Goal: Information Seeking & Learning: Find specific fact

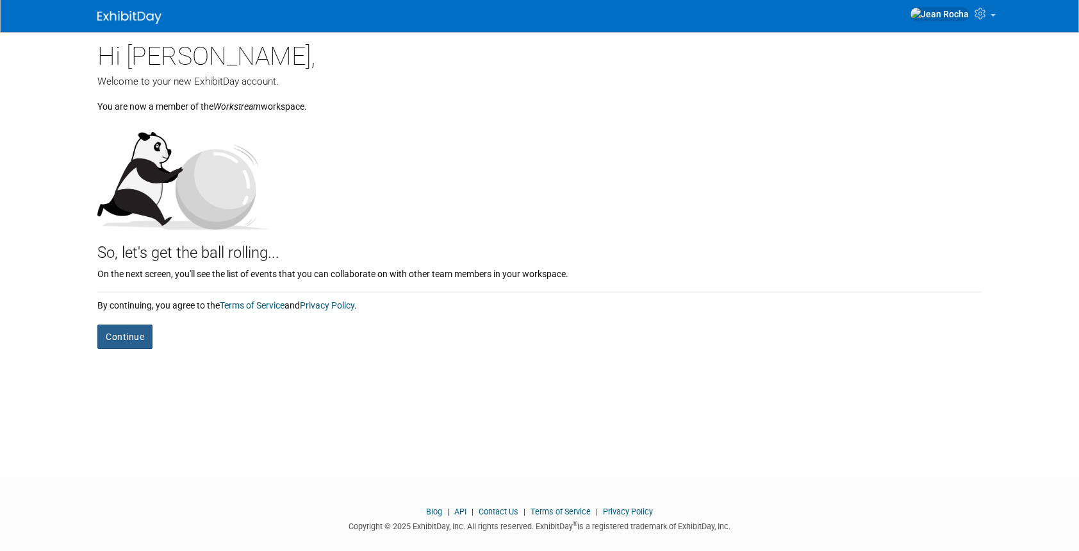
click at [124, 338] on button "Continue" at bounding box center [124, 336] width 55 height 24
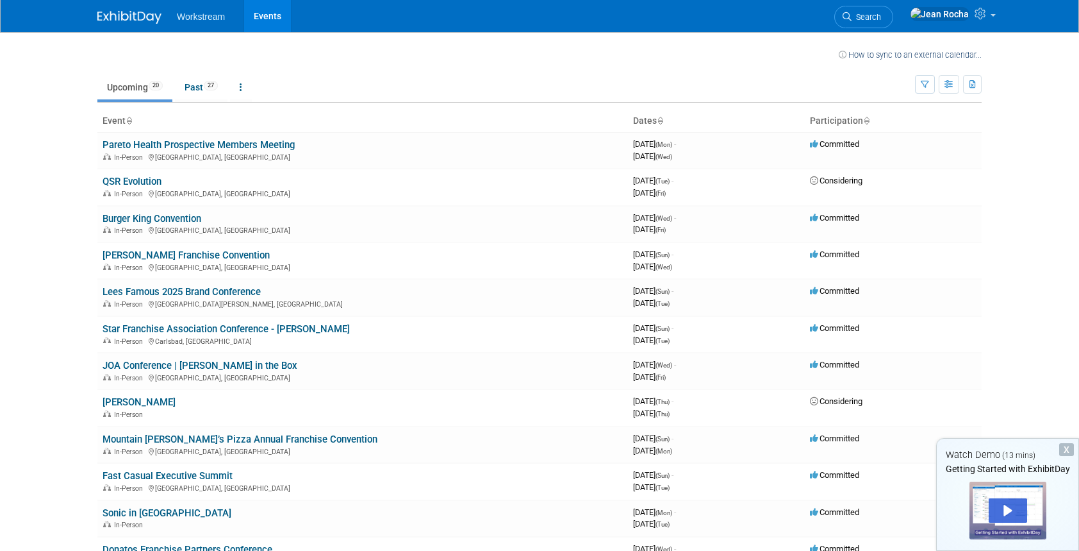
click at [48, 215] on body "Workstream Events My Account My Profile & Preferences Sync to External Calendar…" at bounding box center [539, 275] width 1079 height 551
click at [144, 89] on link "Upcoming 20" at bounding box center [134, 87] width 75 height 24
click at [201, 17] on span "Workstream" at bounding box center [201, 17] width 48 height 10
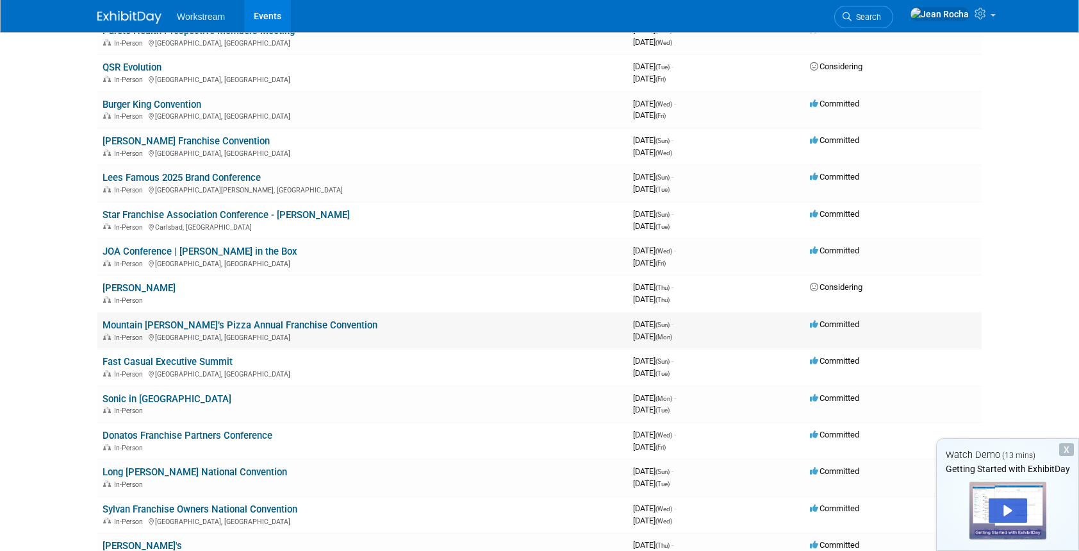
scroll to position [132, 0]
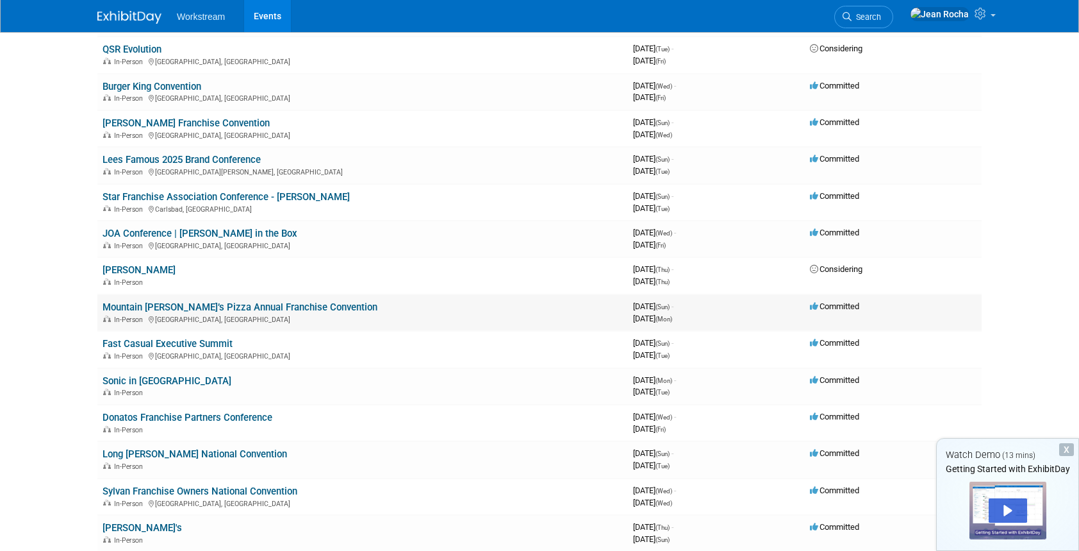
click at [148, 311] on link "Mountain [PERSON_NAME]’s Pizza Annual Franchise Convention" at bounding box center [240, 307] width 275 height 12
click at [216, 199] on link "Star Franchise Association Conference - [PERSON_NAME]" at bounding box center [226, 197] width 247 height 12
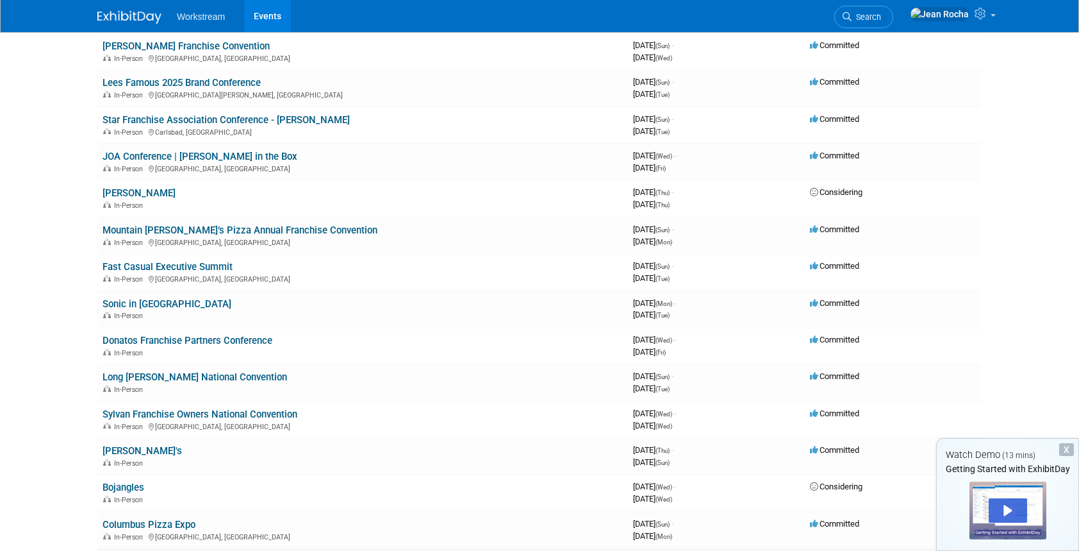
scroll to position [0, 0]
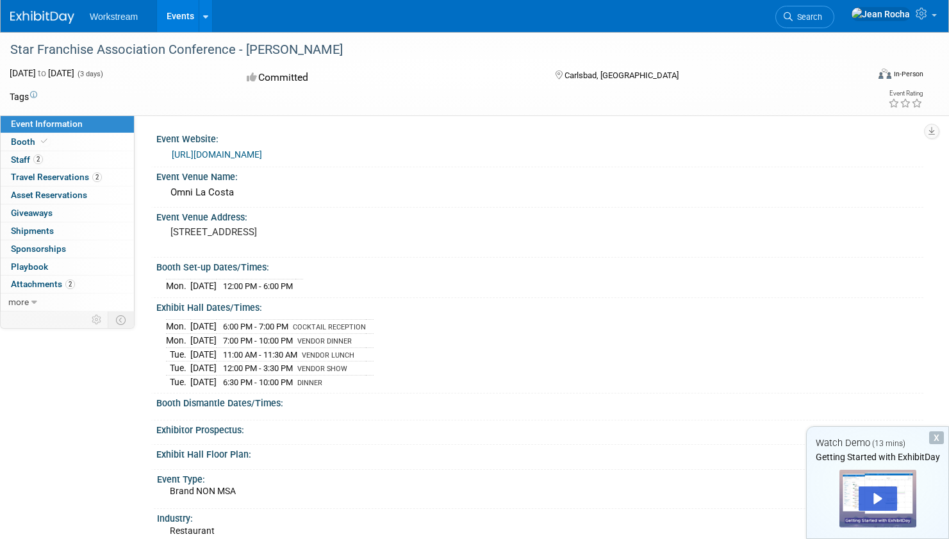
drag, startPoint x: 170, startPoint y: 229, endPoint x: 261, endPoint y: 241, distance: 91.2
click at [261, 238] on pre "2100 Costa Del Mar Road Carlsbad, CA 92009" at bounding box center [316, 232] width 292 height 12
copy pre "2100 Costa Del Mar Road Carlsbad, CA 92009"
click at [410, 224] on div "2100 Costa Del Mar Road Carlsbad, CA 92009" at bounding box center [316, 237] width 301 height 29
click at [201, 192] on div "Omni La Costa" at bounding box center [540, 193] width 748 height 20
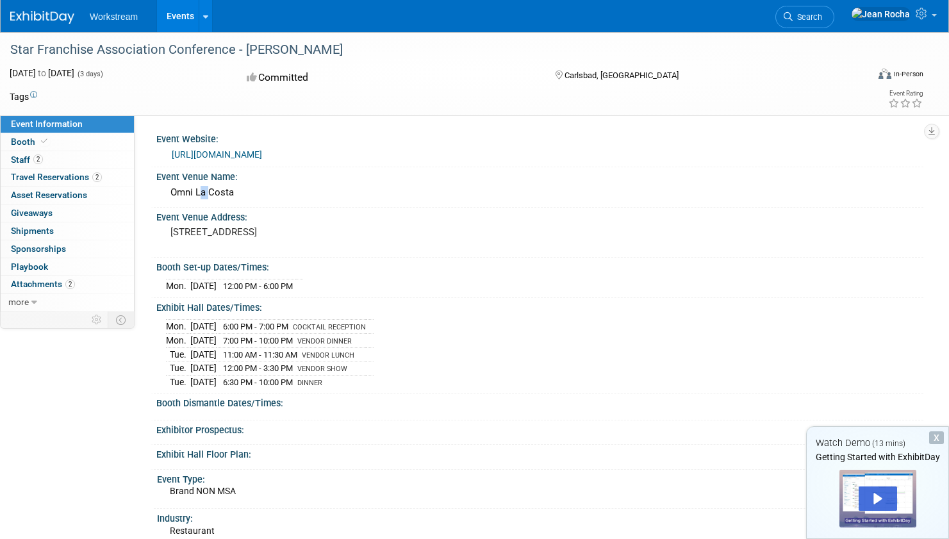
click at [201, 192] on div "Omni La Costa" at bounding box center [540, 193] width 748 height 20
copy div "Omni La Costa"
click at [424, 235] on pre "2100 Costa Del Mar Road Carlsbad, CA 92009" at bounding box center [316, 232] width 292 height 12
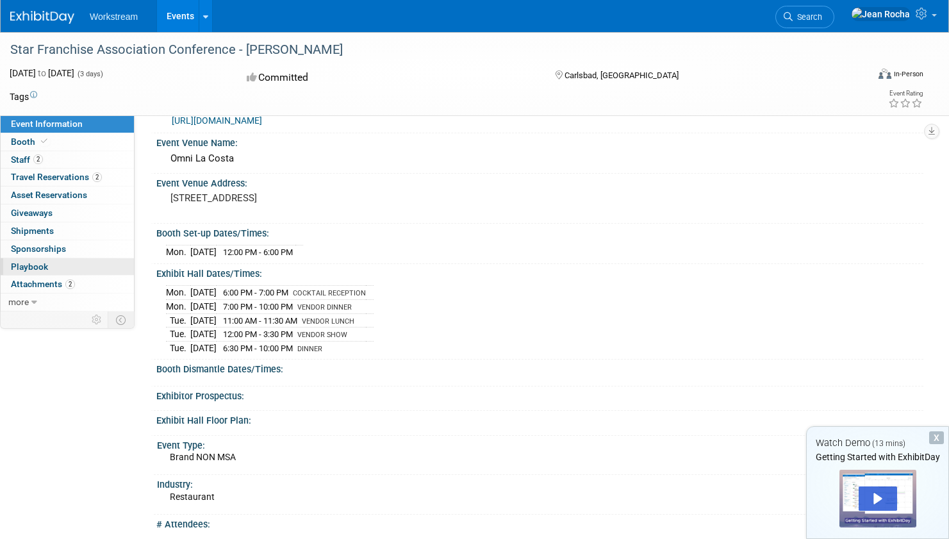
scroll to position [4, 0]
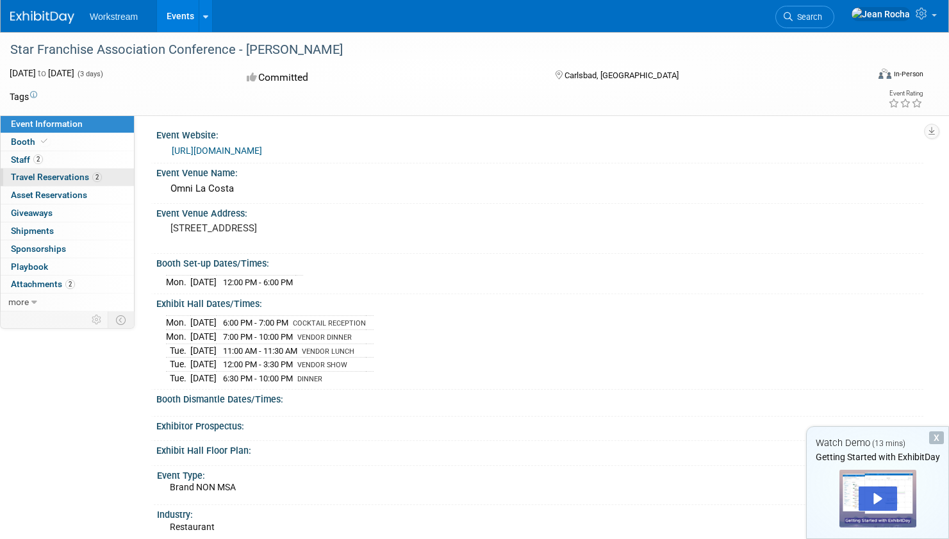
click at [52, 175] on span "Travel Reservations 2" at bounding box center [56, 177] width 91 height 10
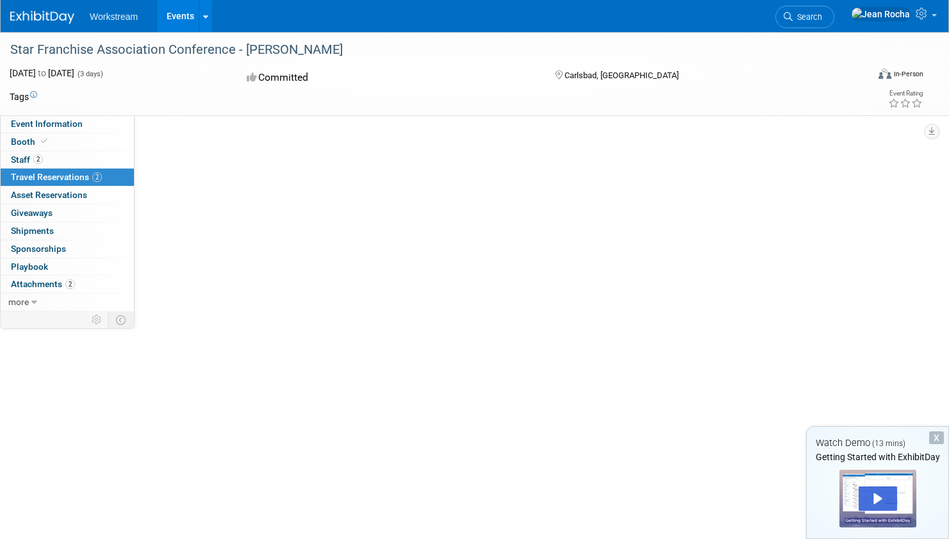
scroll to position [0, 0]
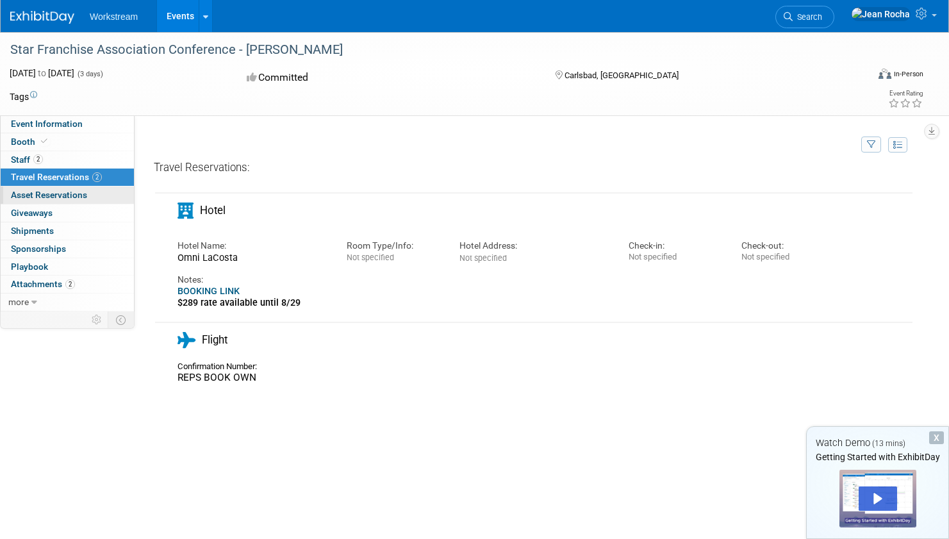
click at [76, 197] on span "Asset Reservations 0" at bounding box center [49, 195] width 76 height 10
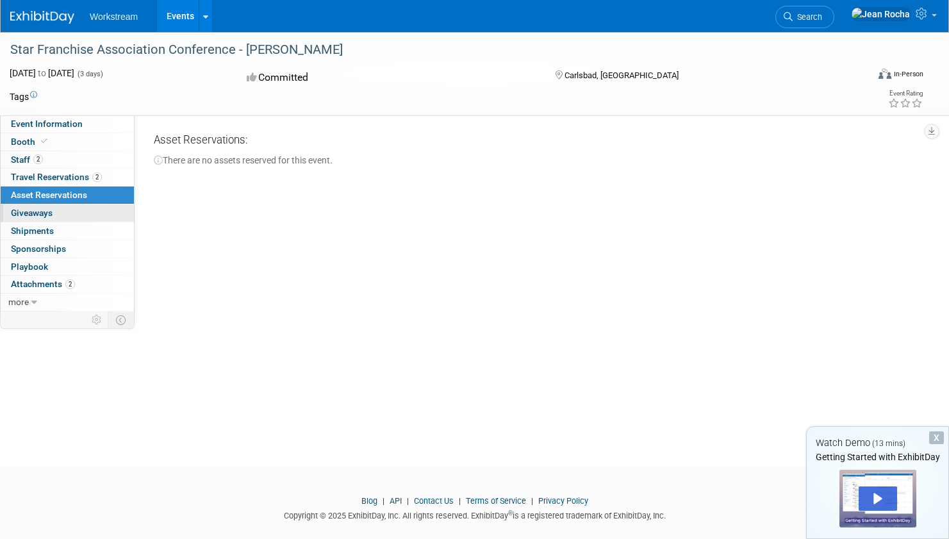
click at [68, 207] on link "0 Giveaways 0" at bounding box center [67, 212] width 133 height 17
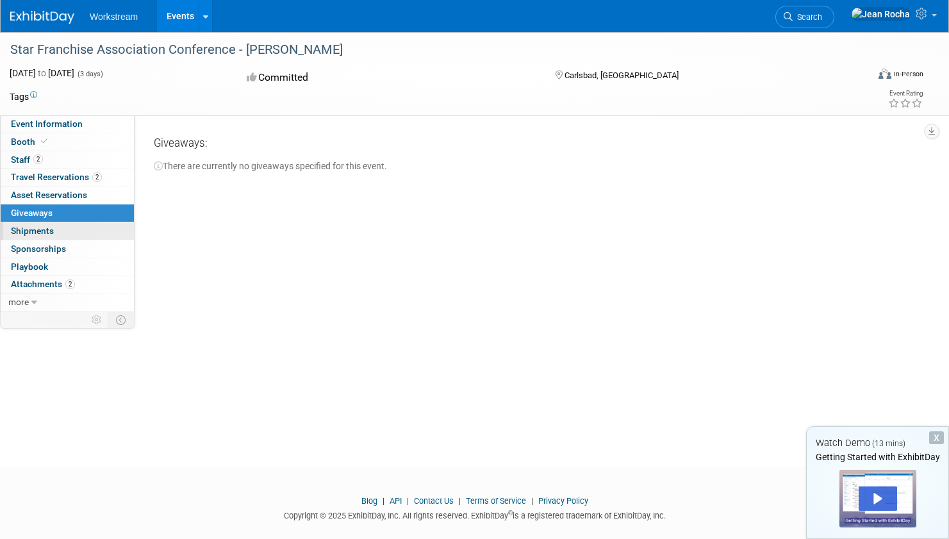
click at [69, 226] on link "0 Shipments 0" at bounding box center [67, 230] width 133 height 17
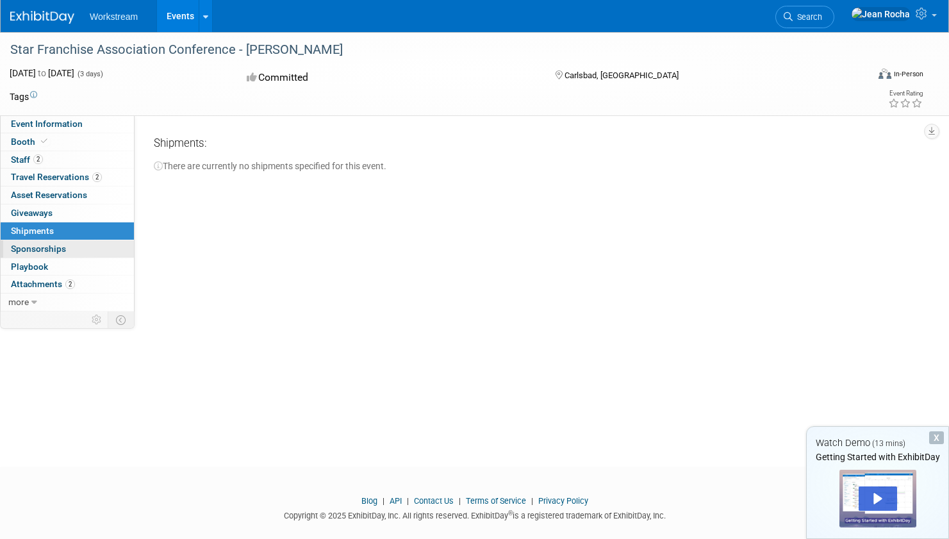
click at [65, 247] on link "0 Sponsorships 0" at bounding box center [67, 248] width 133 height 17
click at [62, 263] on link "0 Playbook 0" at bounding box center [67, 266] width 133 height 17
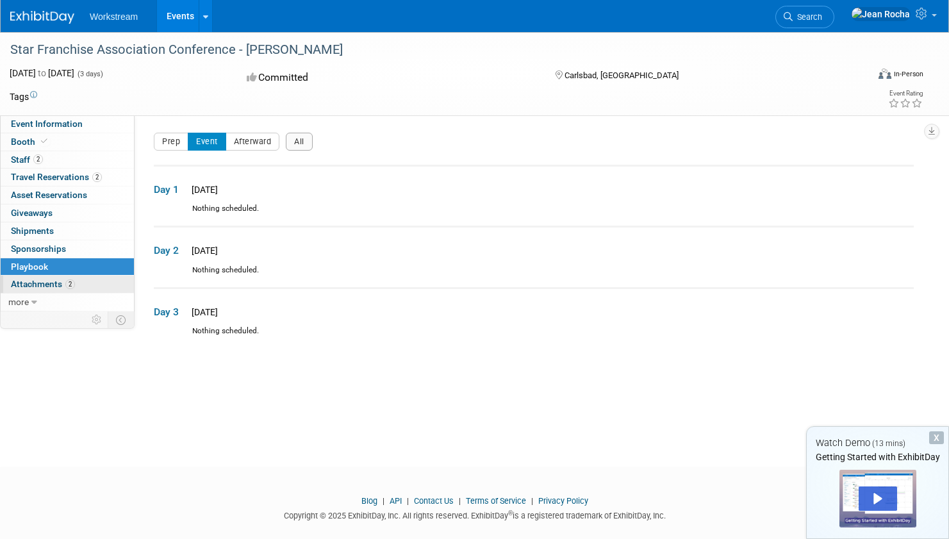
click at [104, 283] on link "2 Attachments 2" at bounding box center [67, 284] width 133 height 17
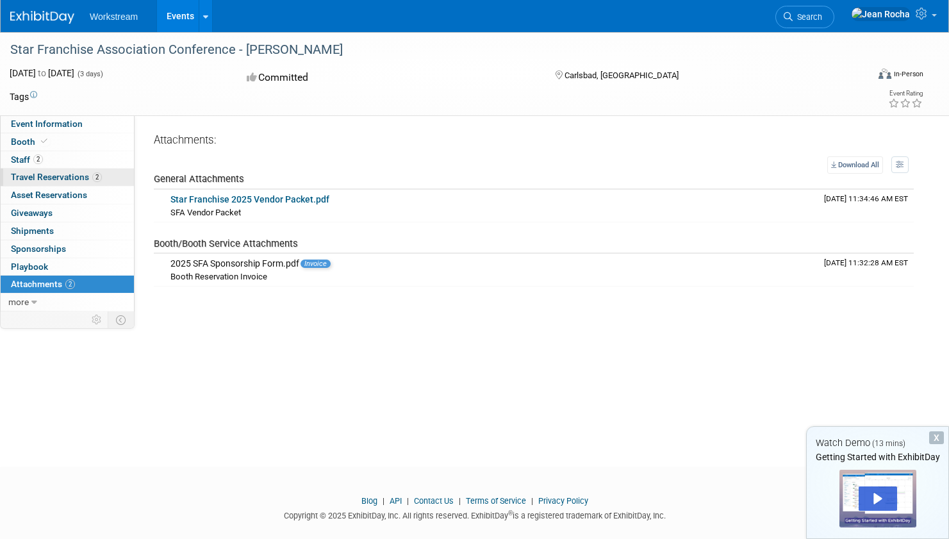
click at [58, 175] on span "Travel Reservations 2" at bounding box center [56, 177] width 91 height 10
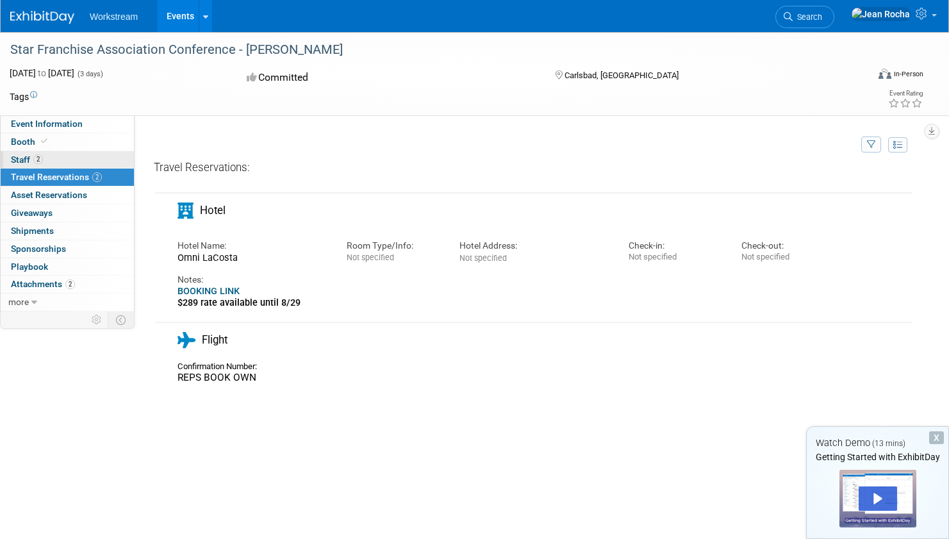
click at [58, 160] on link "2 Staff 2" at bounding box center [67, 159] width 133 height 17
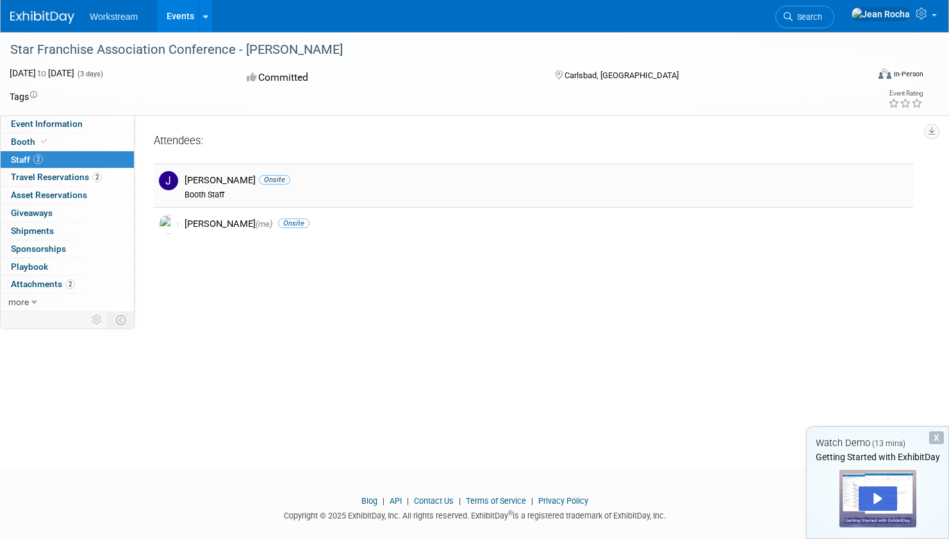
click at [217, 196] on div "Booth Staff" at bounding box center [547, 195] width 724 height 10
click at [69, 139] on link "Booth" at bounding box center [67, 141] width 133 height 17
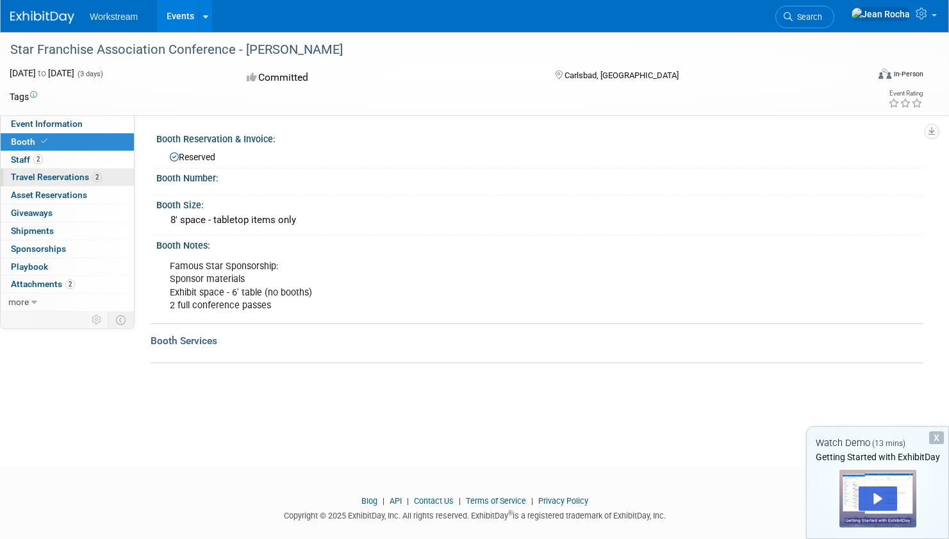
click at [94, 180] on span "2" at bounding box center [97, 177] width 10 height 10
